Goal: Information Seeking & Learning: Learn about a topic

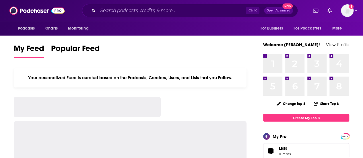
click at [164, 5] on div "Ctrl K Open Advanced New" at bounding box center [190, 10] width 216 height 13
click at [165, 7] on input "Search podcasts, credits, & more..." at bounding box center [172, 10] width 148 height 9
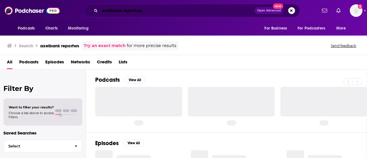
click at [165, 7] on input "axelbank reportws" at bounding box center [177, 10] width 155 height 9
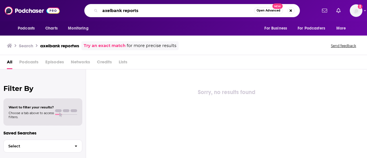
type input "axelbank reports"
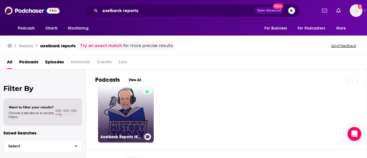
click at [132, 115] on link "Axelbank Reports History and [DATE]" at bounding box center [126, 115] width 56 height 56
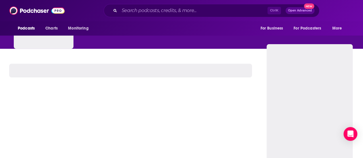
scroll to position [115, 0]
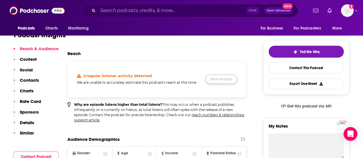
click at [227, 76] on button "Show Anyway" at bounding box center [221, 79] width 32 height 9
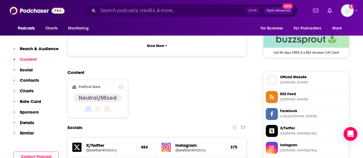
scroll to position [430, 0]
